Goal: Navigation & Orientation: Find specific page/section

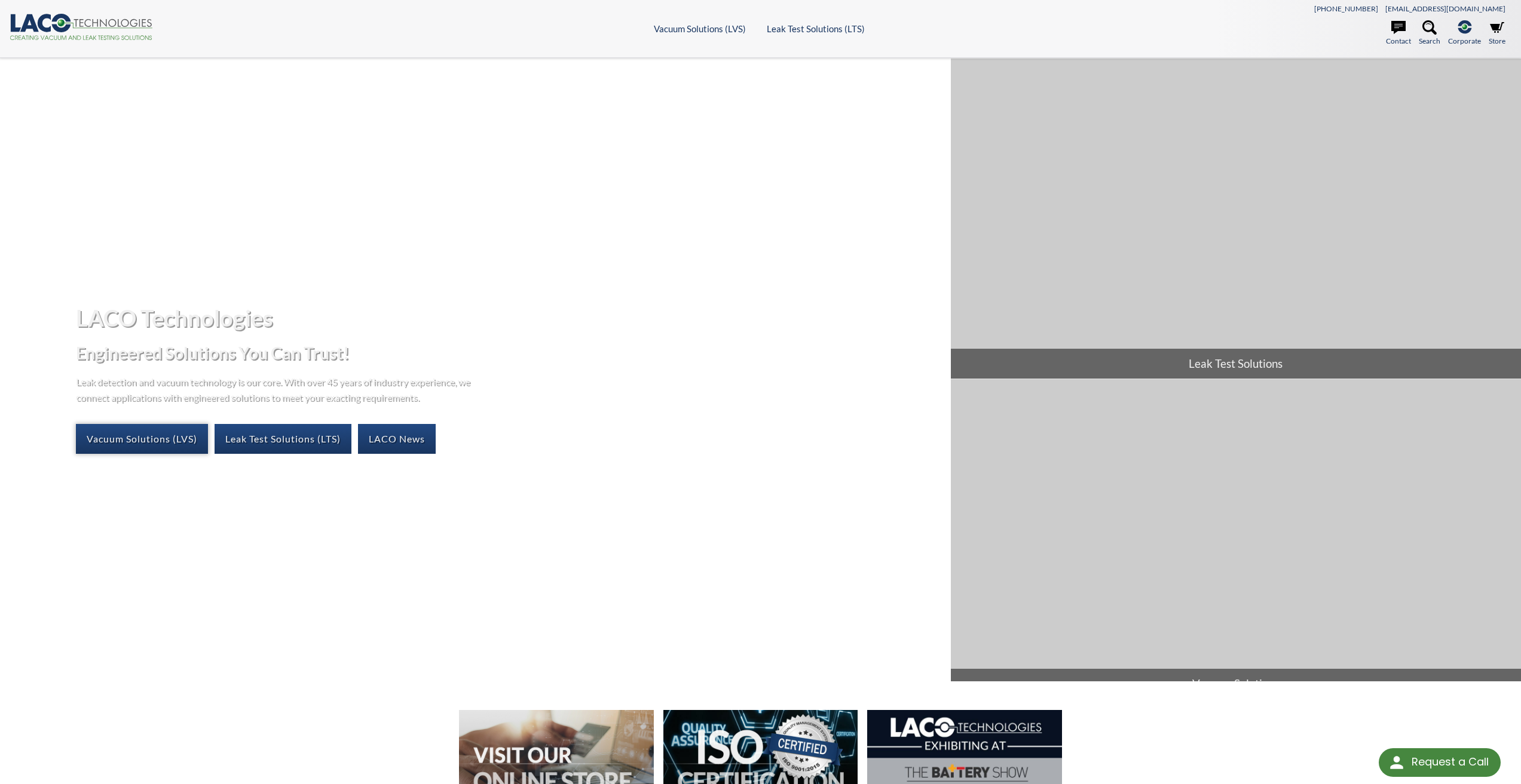
click at [164, 435] on link "Vacuum Solutions (LVS)" at bounding box center [142, 439] width 132 height 30
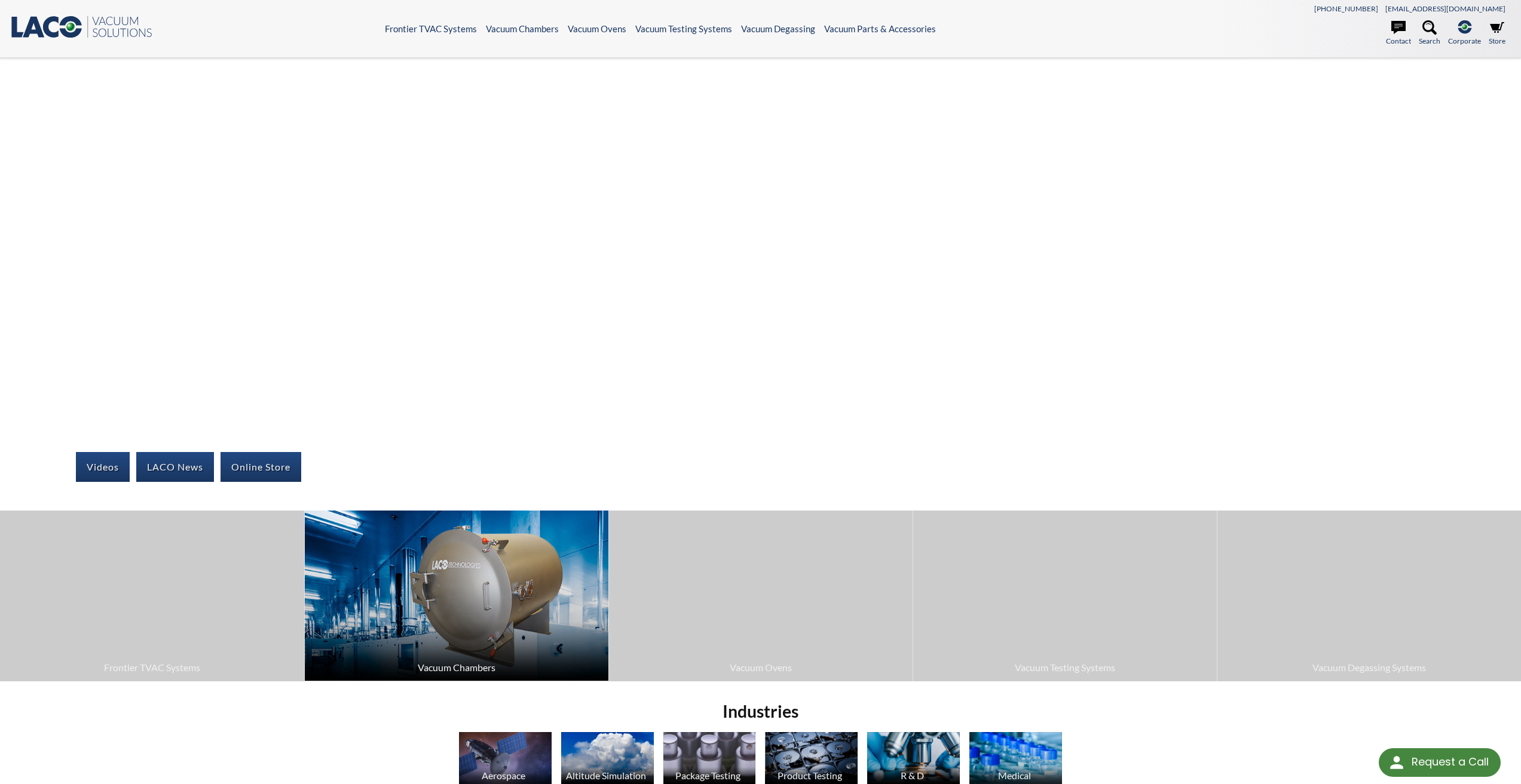
click at [462, 593] on img at bounding box center [456, 595] width 303 height 170
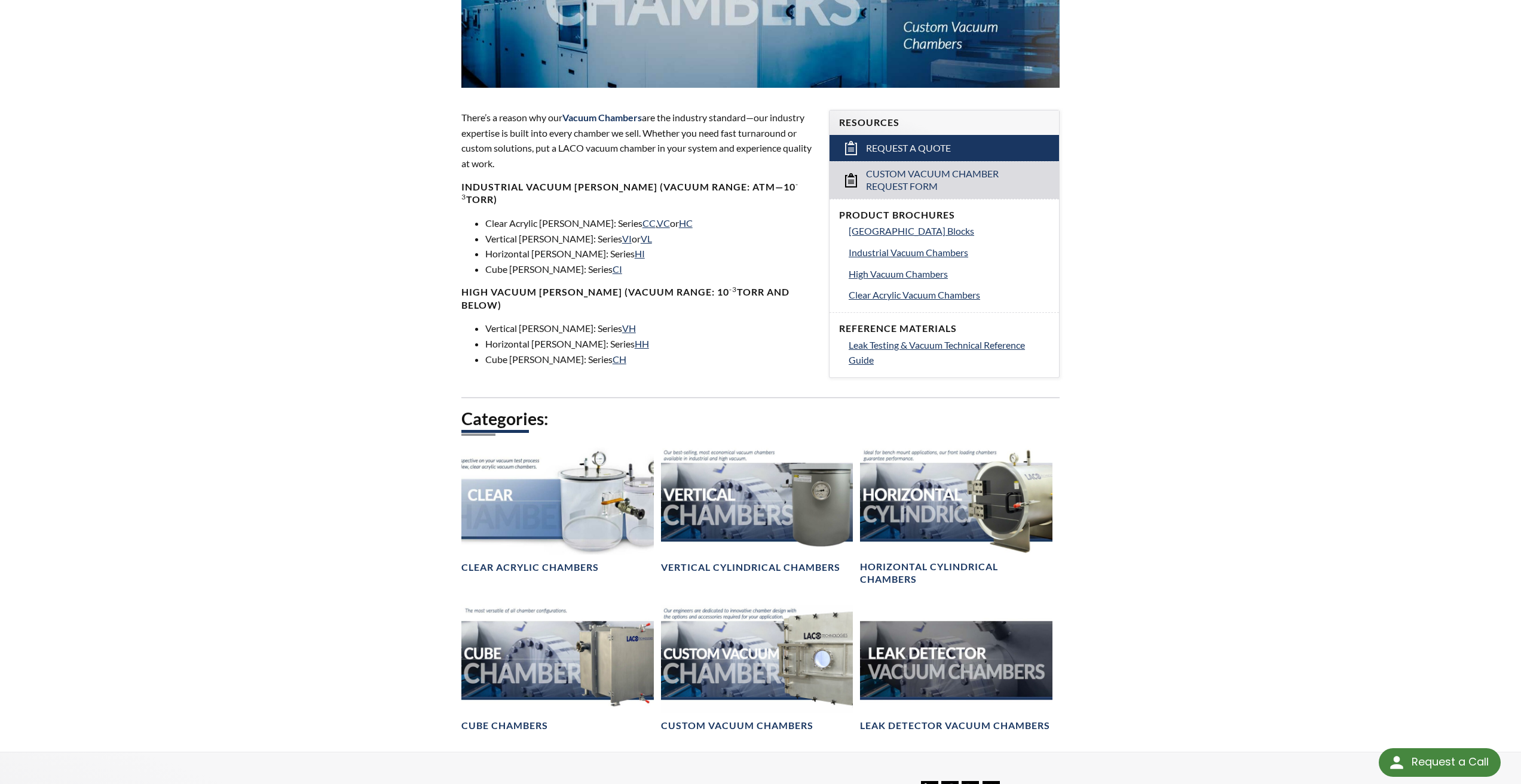
scroll to position [359, 0]
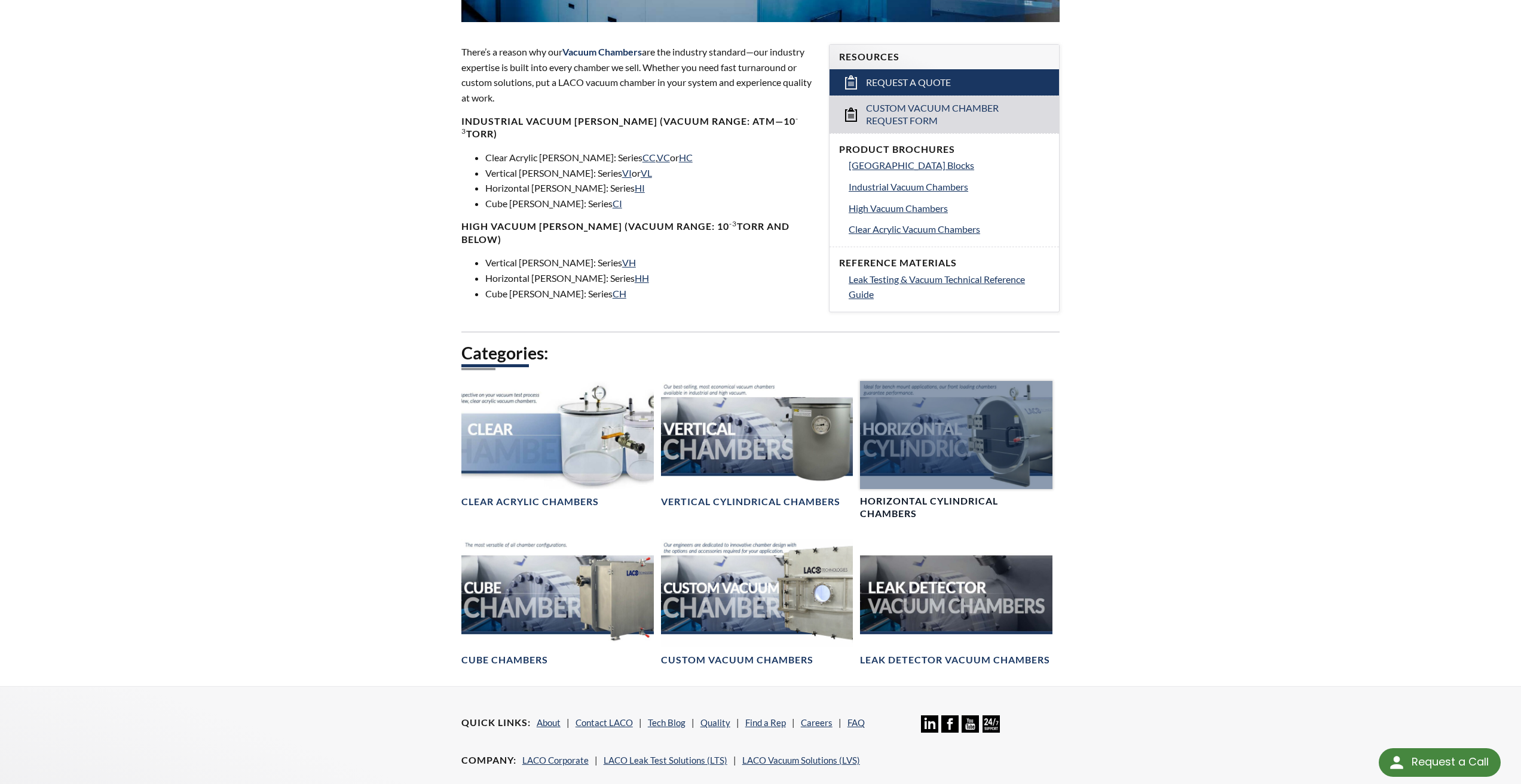
click at [1017, 450] on div at bounding box center [956, 435] width 193 height 108
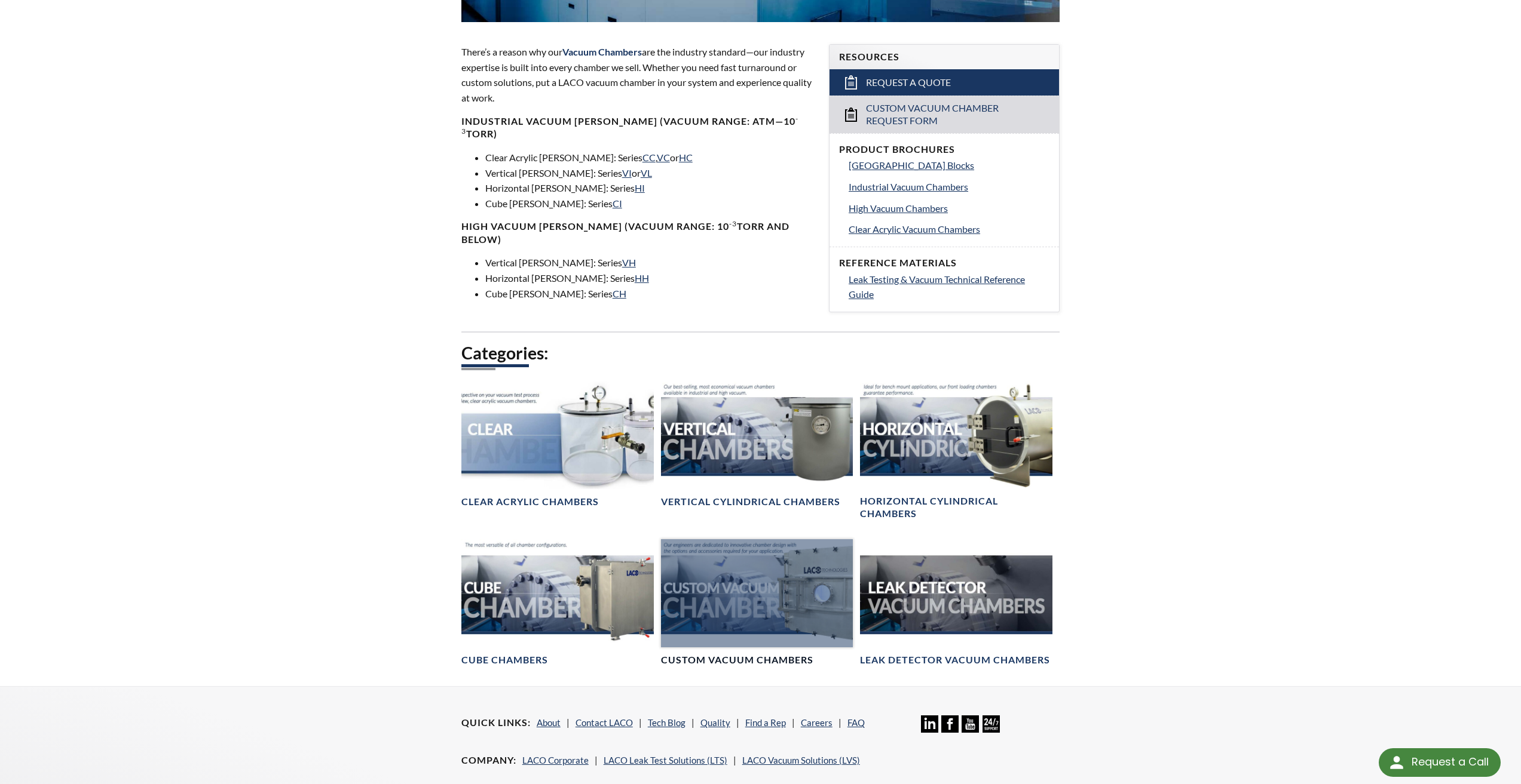
click at [740, 619] on div at bounding box center [757, 593] width 193 height 108
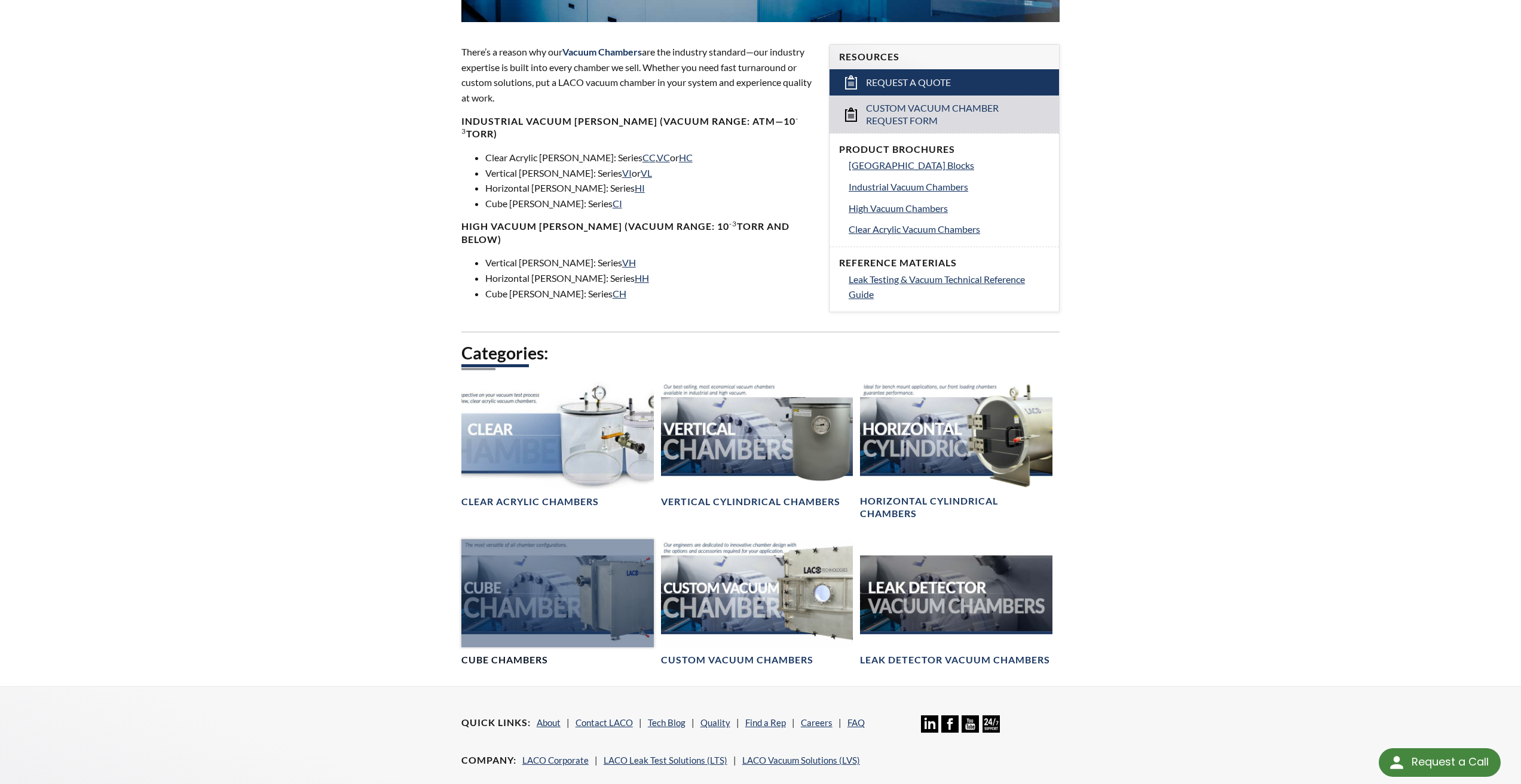
click at [564, 601] on div at bounding box center [557, 593] width 193 height 108
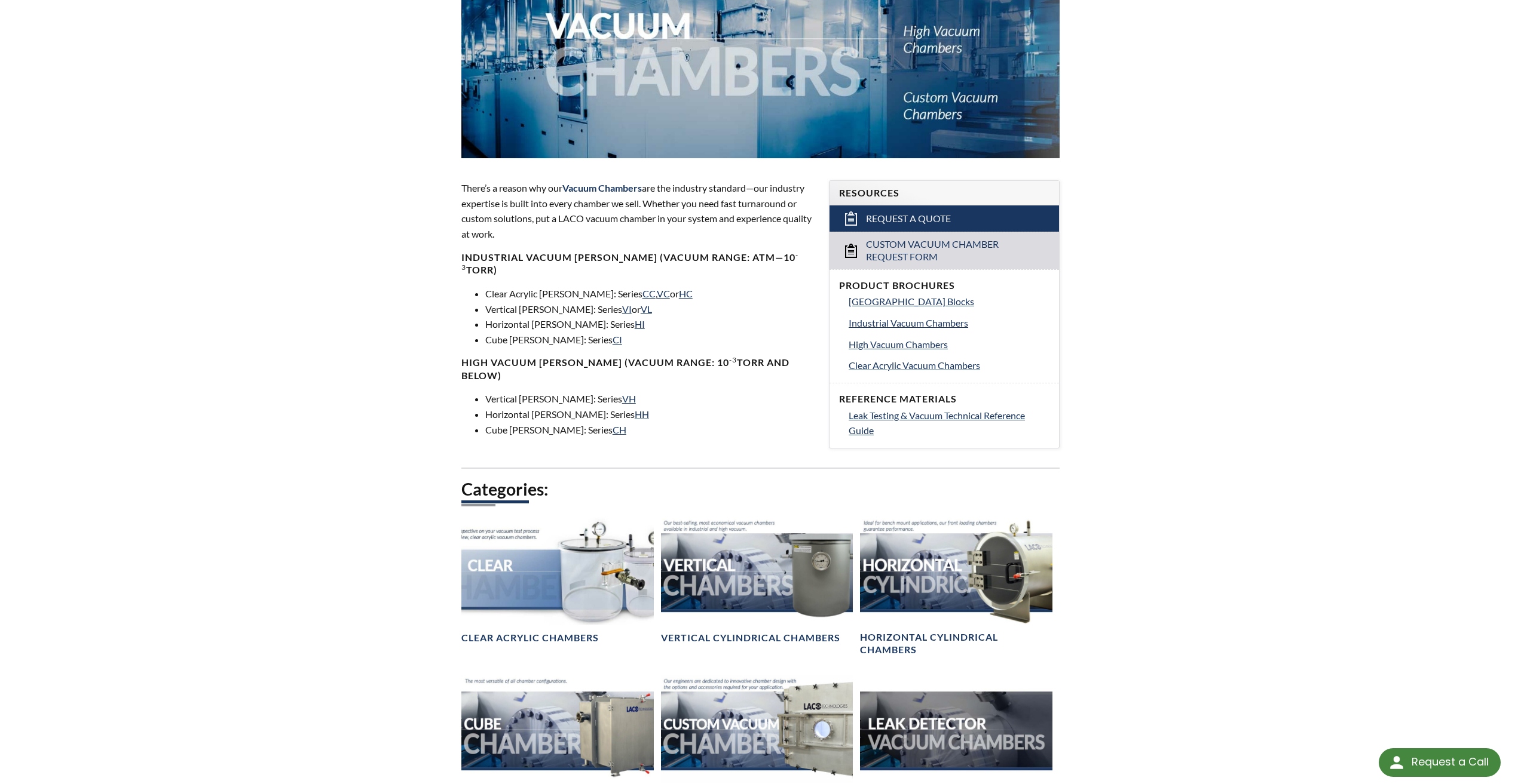
scroll to position [0, 0]
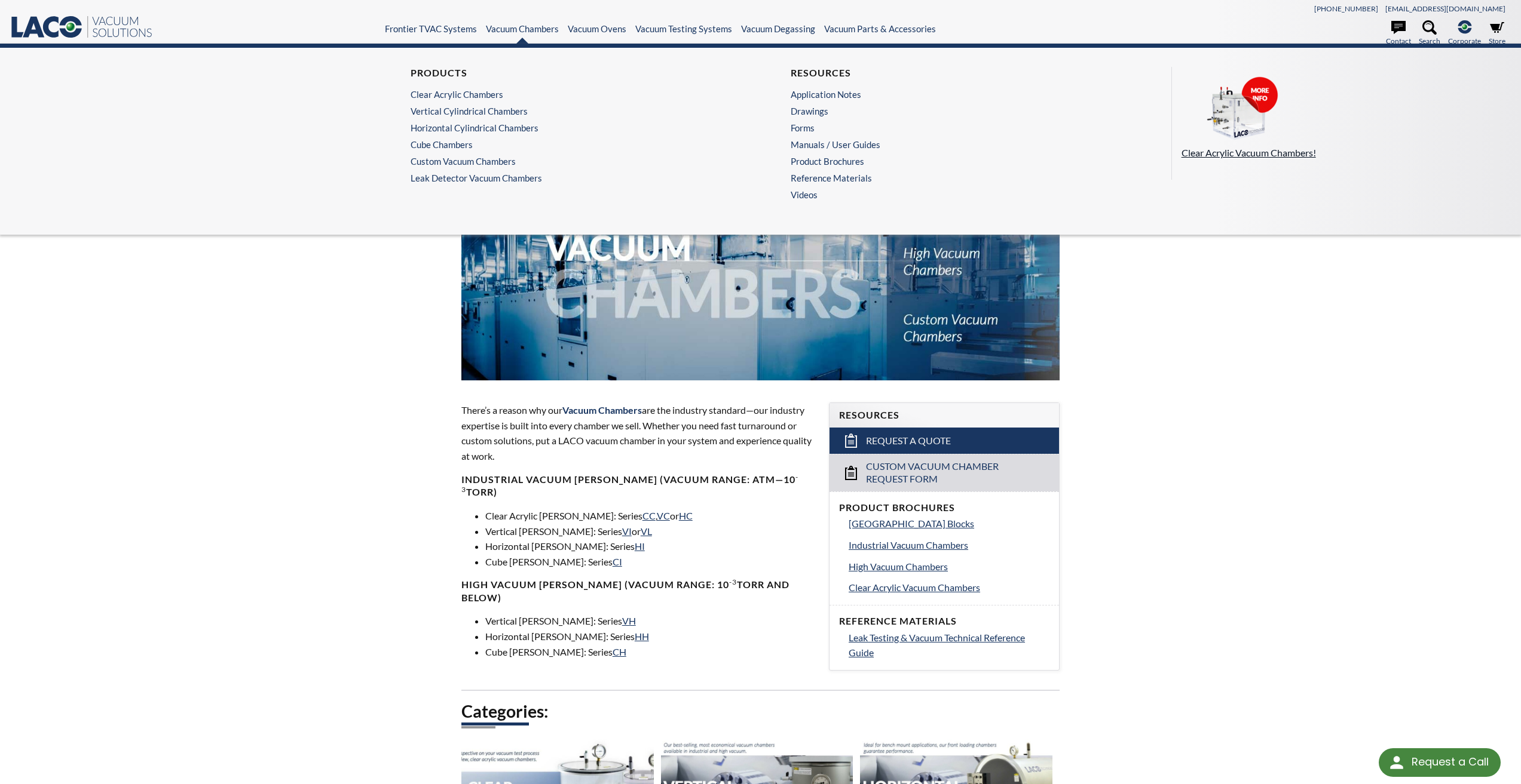
click at [1216, 117] on img at bounding box center [1242, 109] width 120 height 67
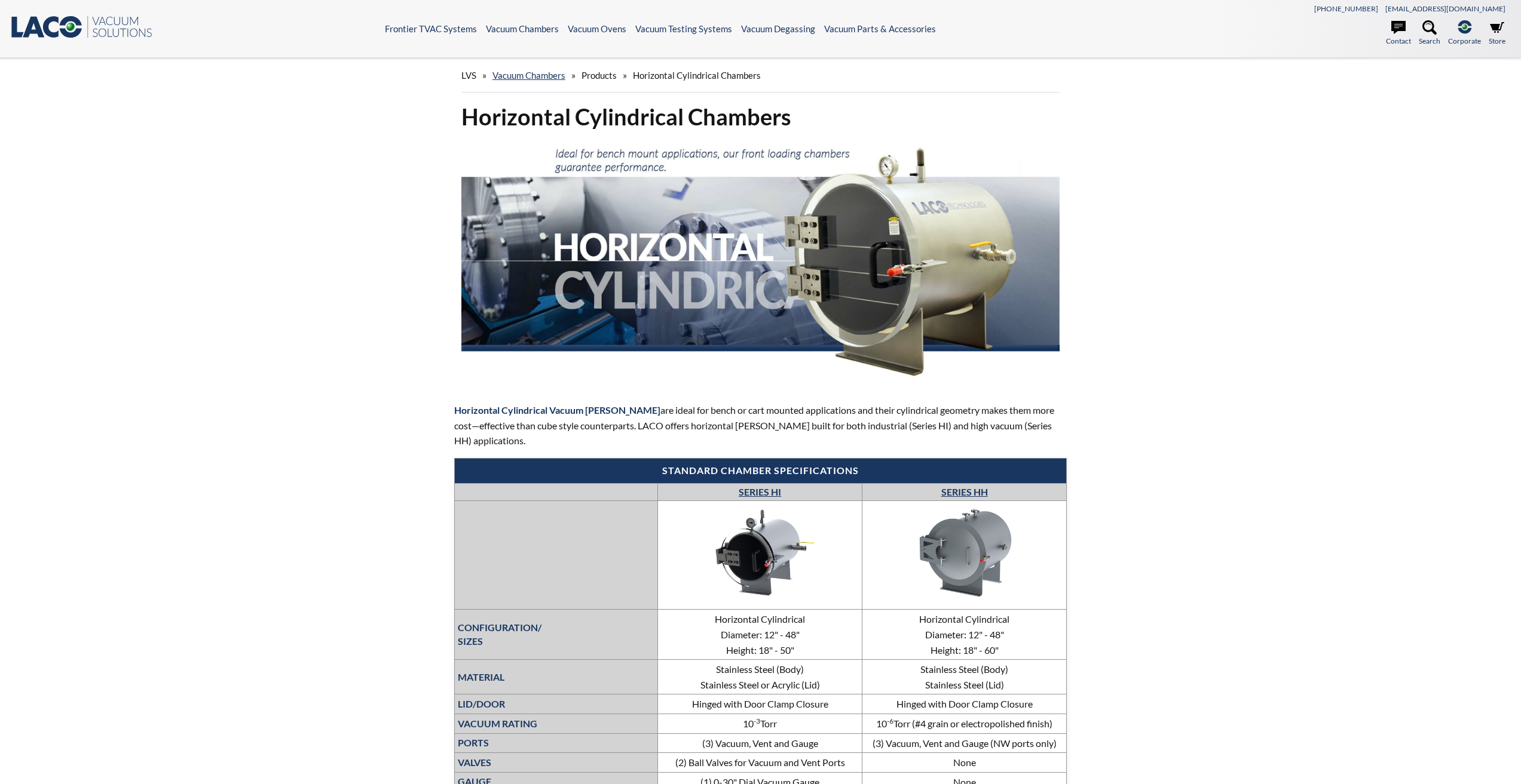
select select "Widget Language Translate"
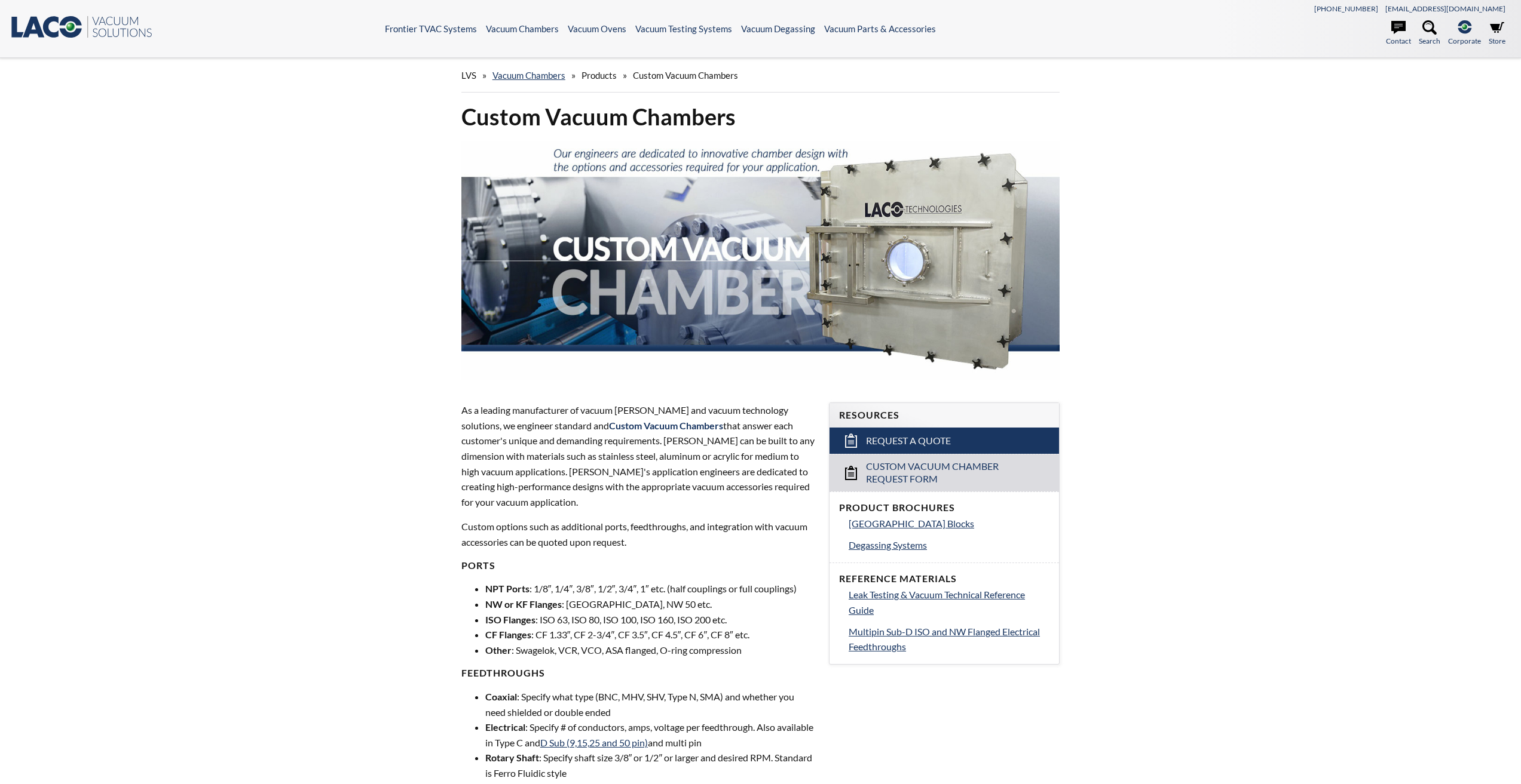
select select "Widget Language Translate"
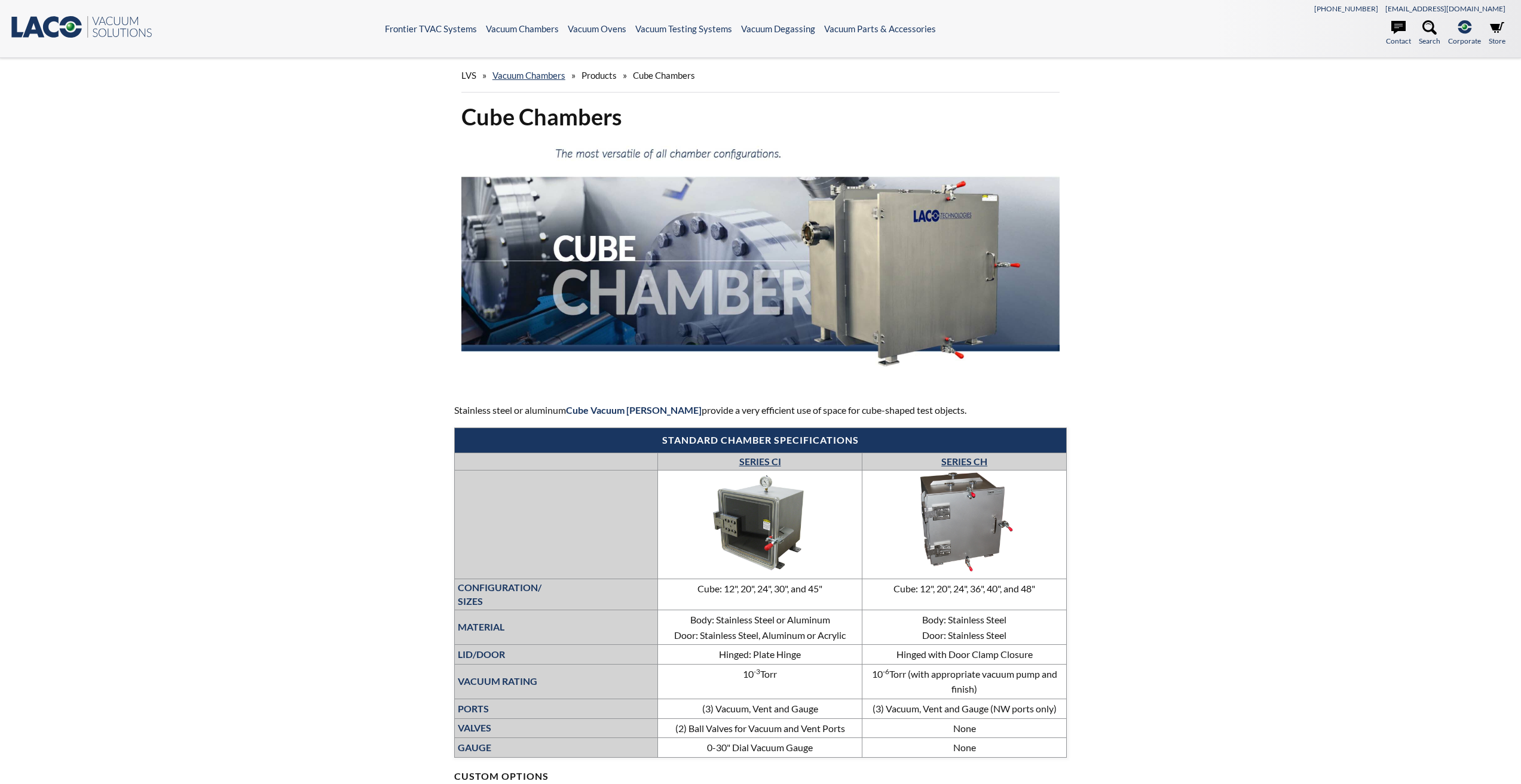
select select "Widget Language Translate"
drag, startPoint x: 0, startPoint y: 0, endPoint x: 572, endPoint y: 600, distance: 829.0
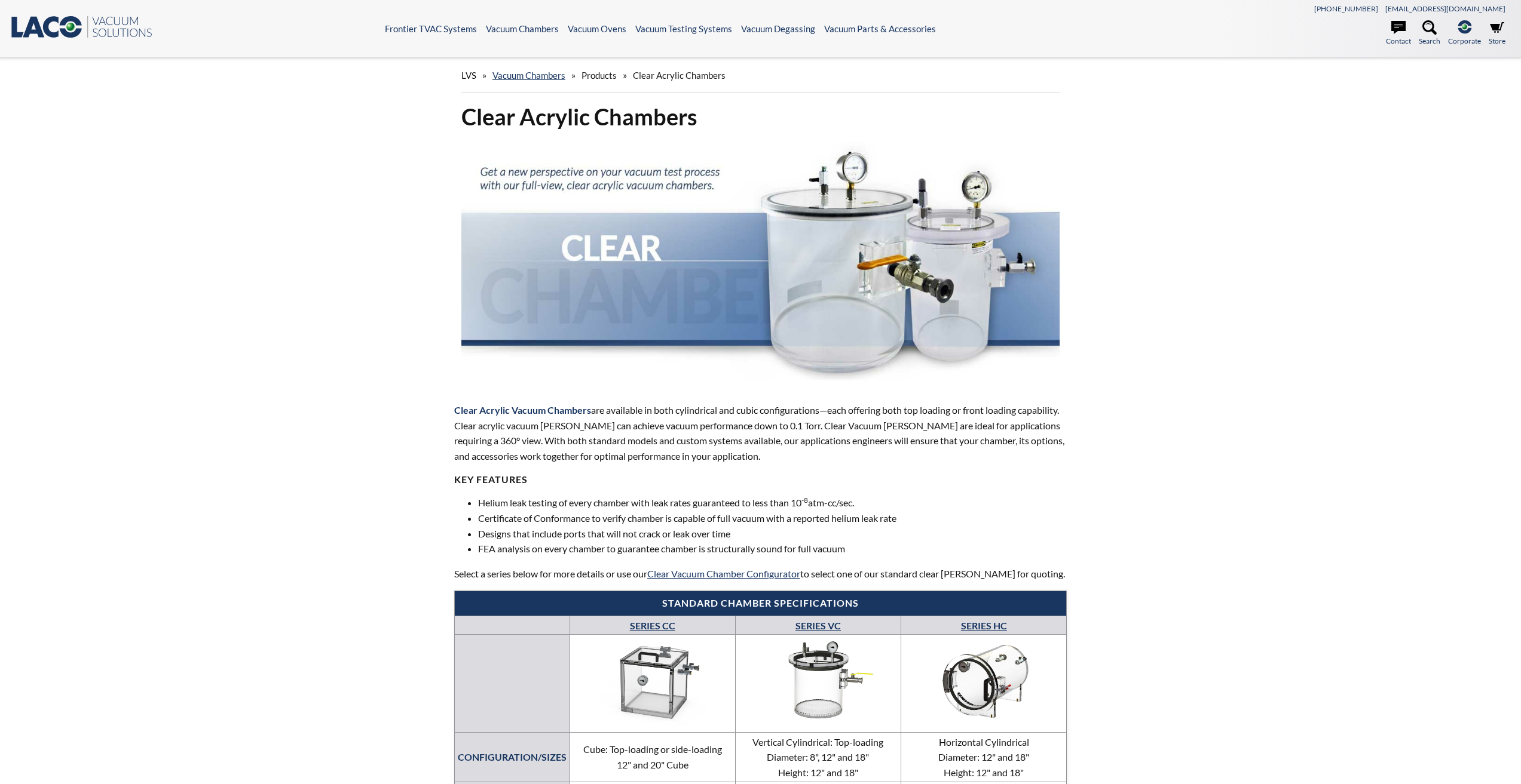
select select "Widget Language Translate"
